Goal: Task Accomplishment & Management: Manage account settings

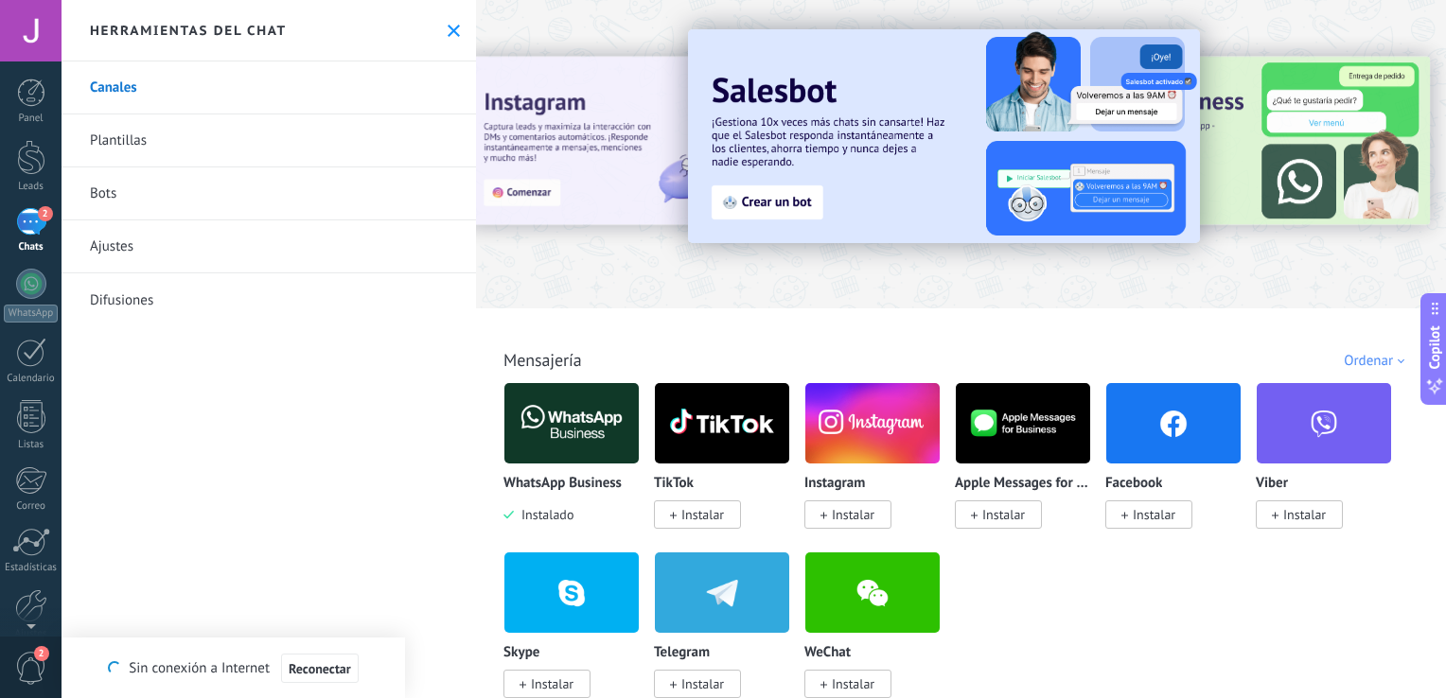
click at [571, 437] on img at bounding box center [571, 424] width 134 height 92
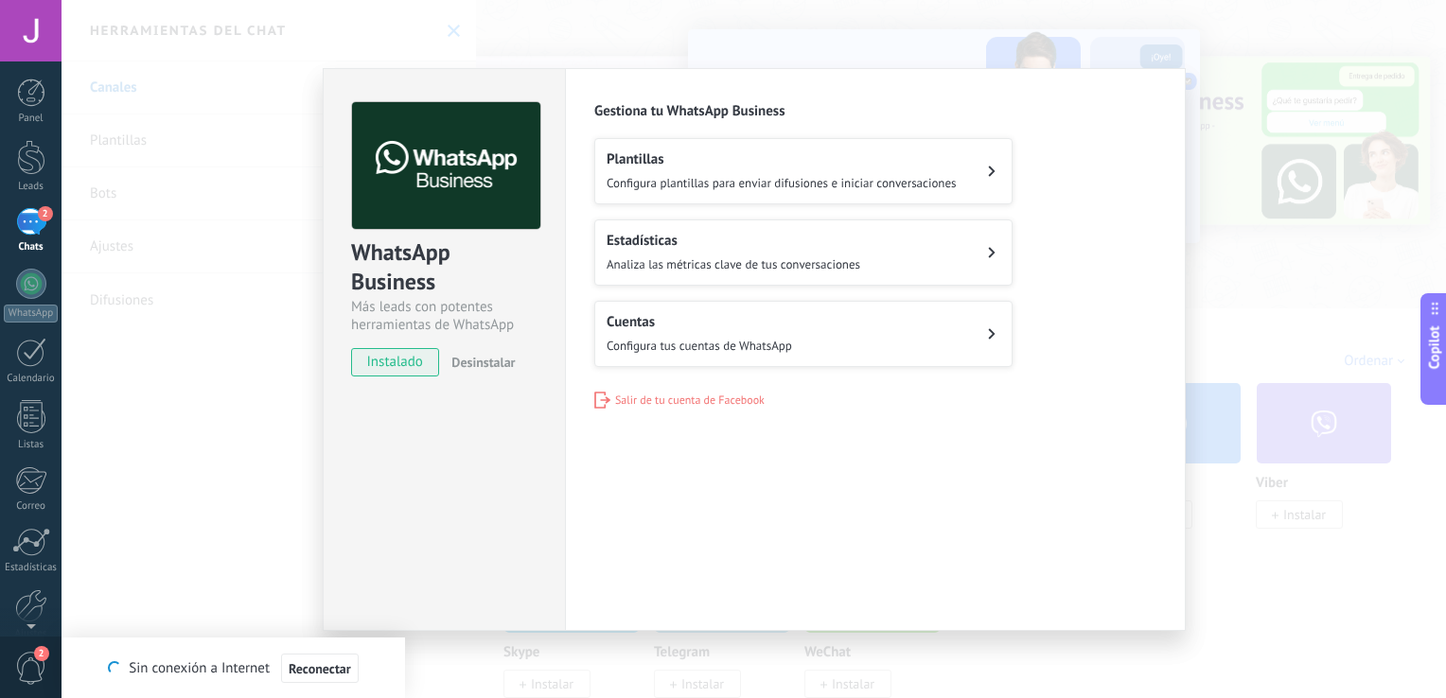
click at [991, 170] on icon at bounding box center [992, 171] width 8 height 11
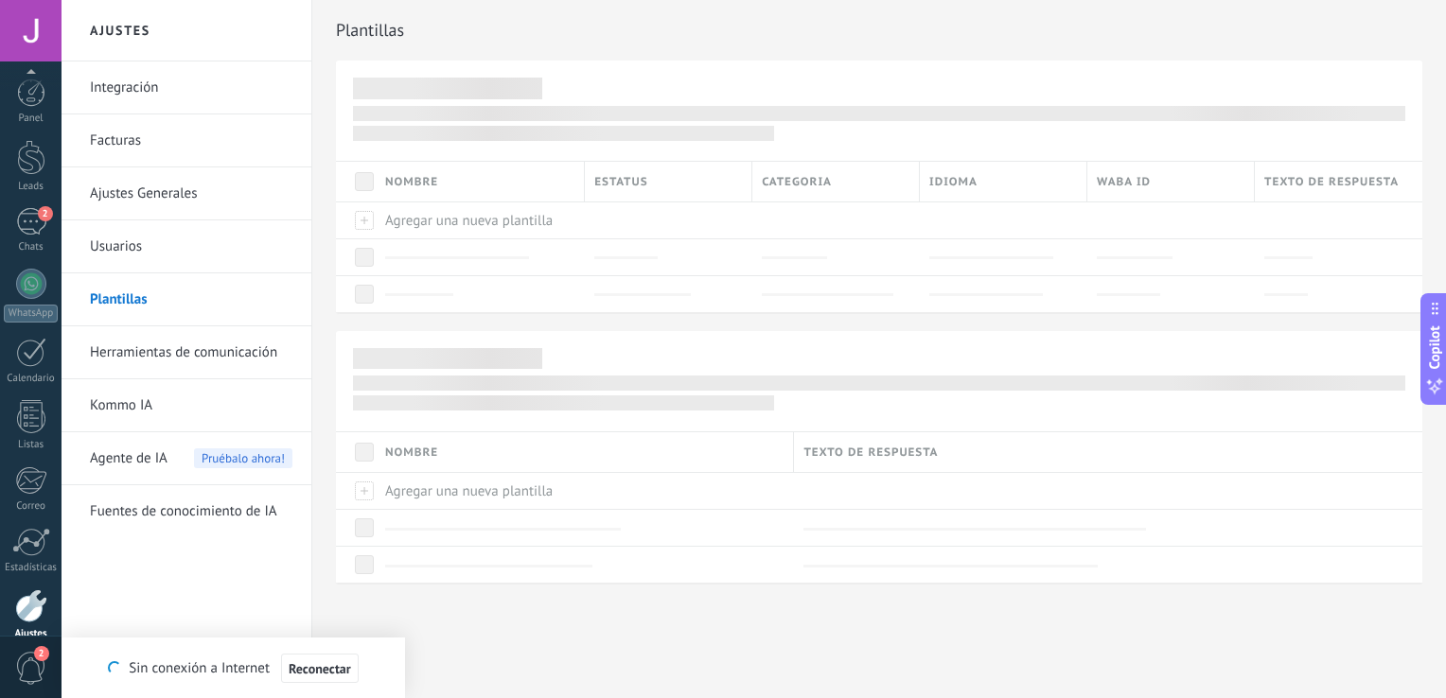
scroll to position [87, 0]
